Goal: Task Accomplishment & Management: Complete application form

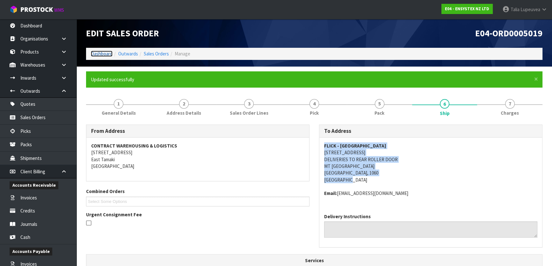
click at [107, 54] on link "Dashboard" at bounding box center [102, 54] width 22 height 6
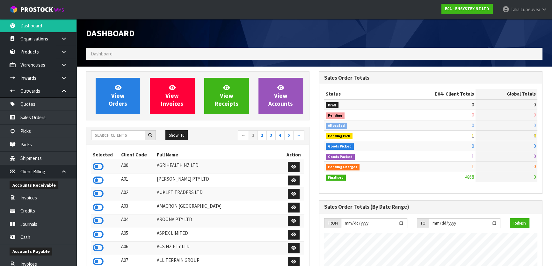
scroll to position [482, 233]
click at [130, 135] on input "text" at bounding box center [118, 135] width 54 height 10
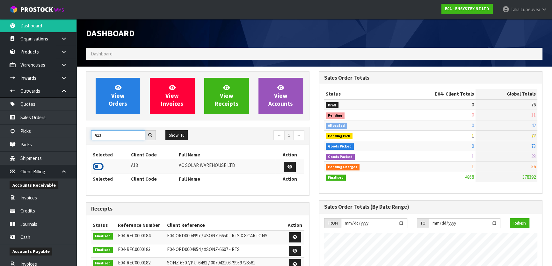
type input "A13"
click at [97, 167] on icon at bounding box center [98, 167] width 11 height 10
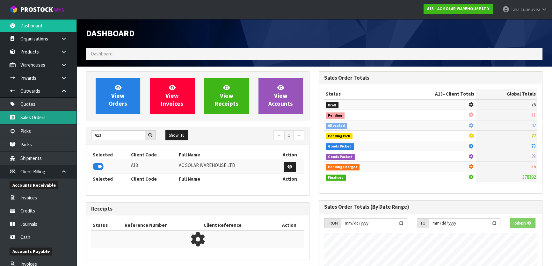
scroll to position [530, 233]
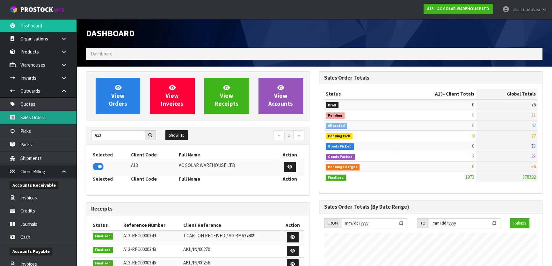
click at [57, 113] on link "Sales Orders" at bounding box center [38, 117] width 77 height 13
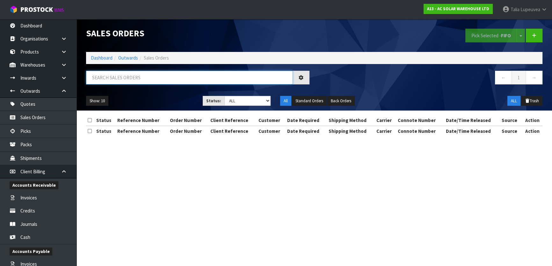
click at [176, 78] on input "text" at bounding box center [189, 78] width 207 height 14
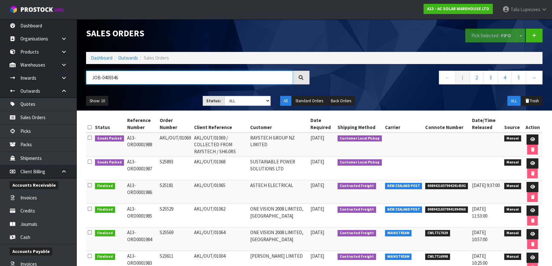
type input "JOB-0409346"
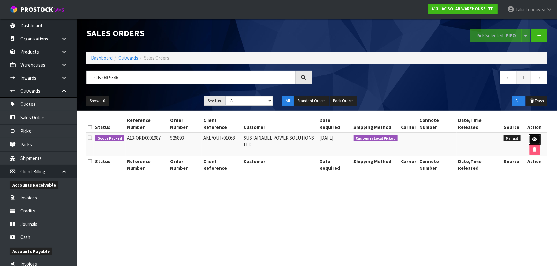
click at [532, 137] on icon at bounding box center [534, 139] width 5 height 4
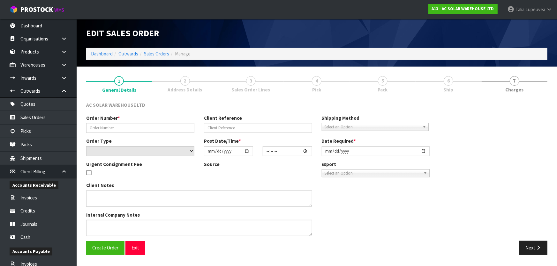
type input "S25893"
type input "AKL/OUT/01068"
select select "number:0"
type input "[DATE]"
type input "16:37:00.000"
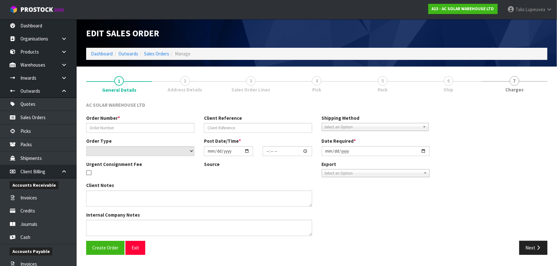
type input "[DATE]"
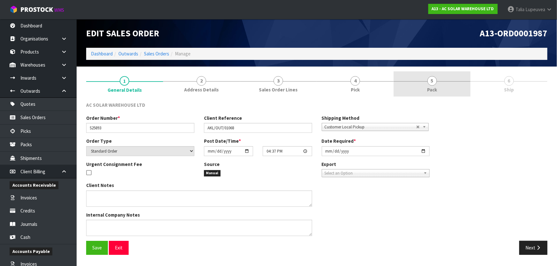
click at [402, 81] on div at bounding box center [431, 81] width 77 height 0
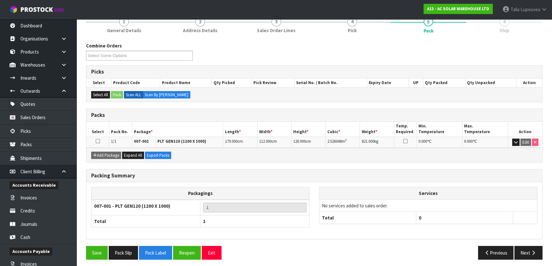
scroll to position [61, 0]
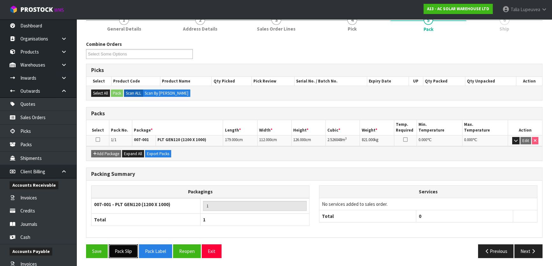
drag, startPoint x: 121, startPoint y: 253, endPoint x: 133, endPoint y: 251, distance: 11.6
click at [122, 252] on button "Pack Slip" at bounding box center [123, 252] width 29 height 14
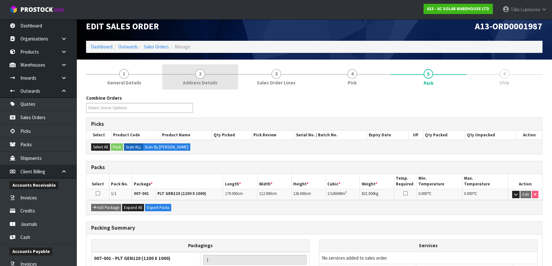
scroll to position [0, 0]
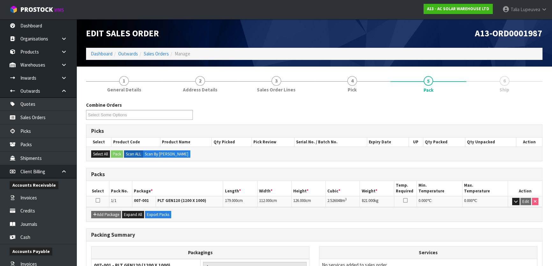
click at [99, 50] on li "Dashboard" at bounding box center [102, 53] width 22 height 7
click at [97, 54] on link "Dashboard" at bounding box center [102, 54] width 22 height 6
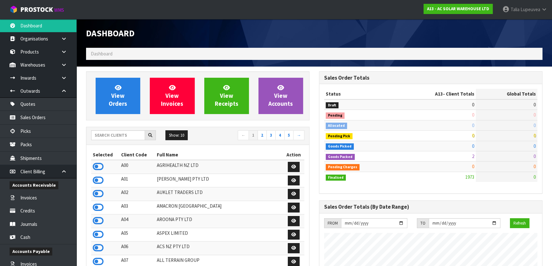
scroll to position [516, 233]
click at [112, 133] on input "text" at bounding box center [118, 135] width 54 height 10
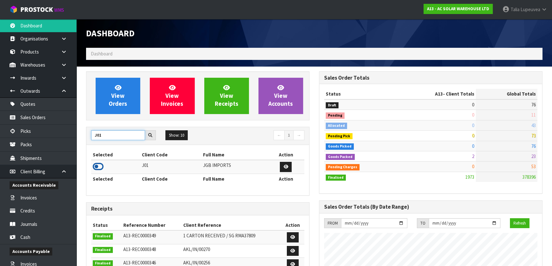
type input "J01"
drag, startPoint x: 99, startPoint y: 167, endPoint x: 91, endPoint y: 165, distance: 8.7
click at [99, 167] on icon at bounding box center [98, 167] width 11 height 10
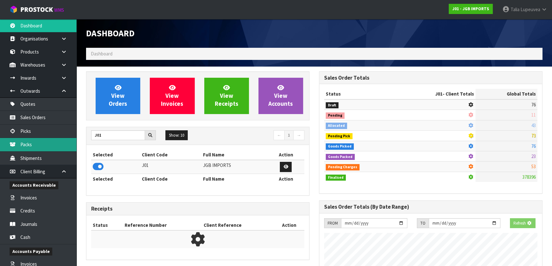
scroll to position [397, 233]
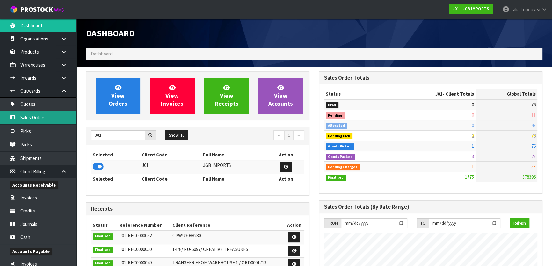
click at [48, 121] on link "Sales Orders" at bounding box center [38, 117] width 77 height 13
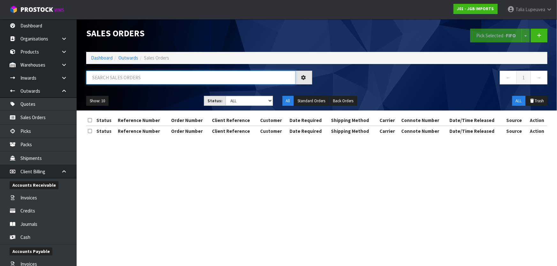
click at [145, 80] on input "text" at bounding box center [190, 78] width 209 height 14
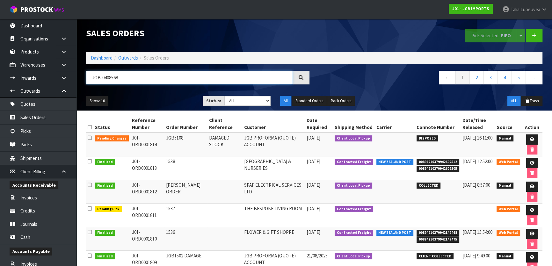
type input "JOB-0408568"
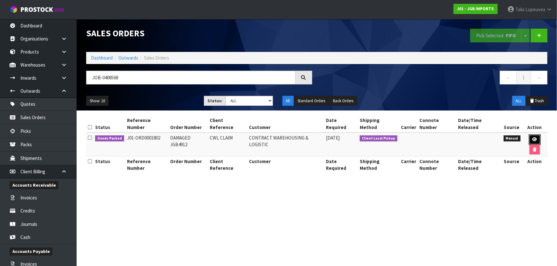
click at [532, 137] on icon at bounding box center [534, 139] width 5 height 4
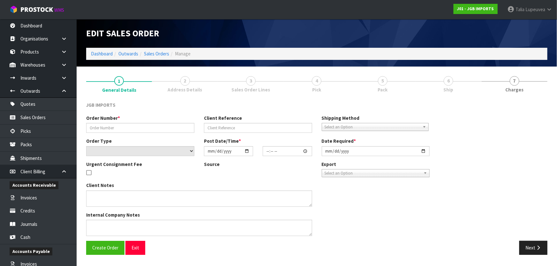
type input "DAMAGED JGB4912"
type input "CWL CLAIM"
select select "number:0"
type input "[DATE]"
type input "10:15:00.000"
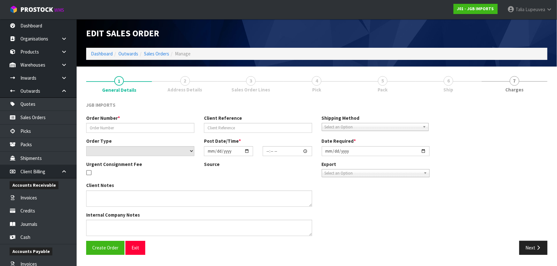
type input "[DATE]"
type textarea "PLEASE FIND THE ATTACHED DAMAGED FORM FOR CODE 4912 GOT DAMAGED BY WAREHOUSE IF…"
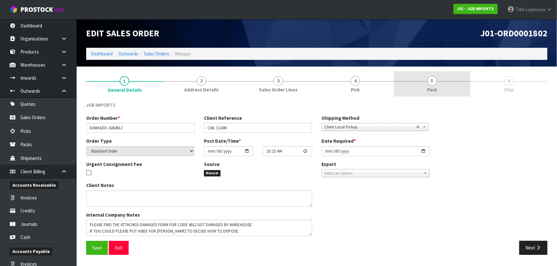
click at [441, 86] on link "5 Pack" at bounding box center [431, 83] width 77 height 25
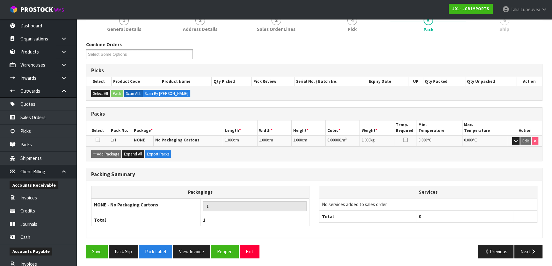
scroll to position [61, 0]
click at [130, 249] on button "Pack Slip" at bounding box center [123, 252] width 29 height 14
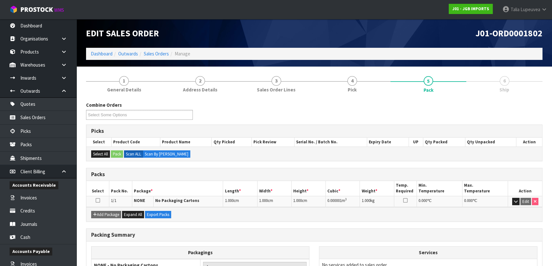
scroll to position [0, 0]
click at [328, 111] on div "Combine Orders J01-ORD0001798 J01-ORD0001799 J01-ORD0001802 J01-ORD0001805 J01-…" at bounding box center [314, 113] width 466 height 23
click at [132, 85] on link "1 General Details" at bounding box center [124, 83] width 76 height 25
